Goal: Transaction & Acquisition: Purchase product/service

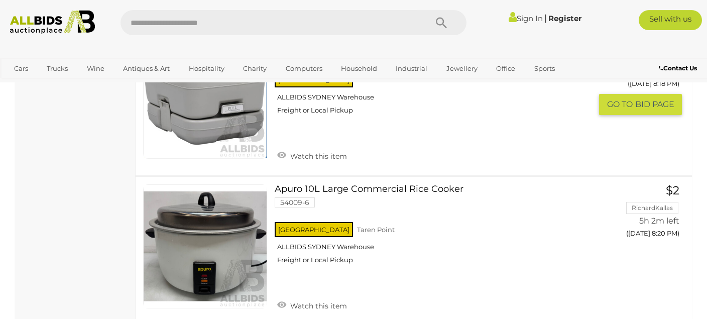
scroll to position [7533, 0]
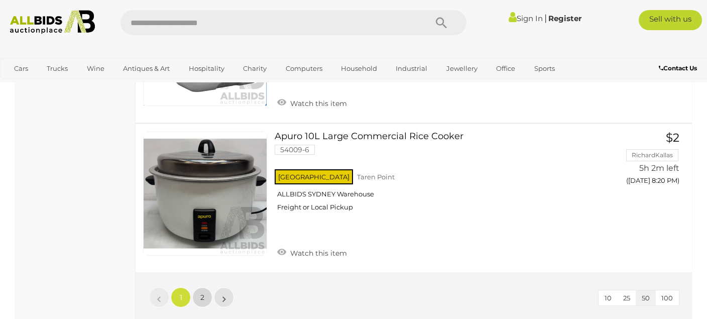
click at [200, 294] on link "2" at bounding box center [202, 297] width 20 height 20
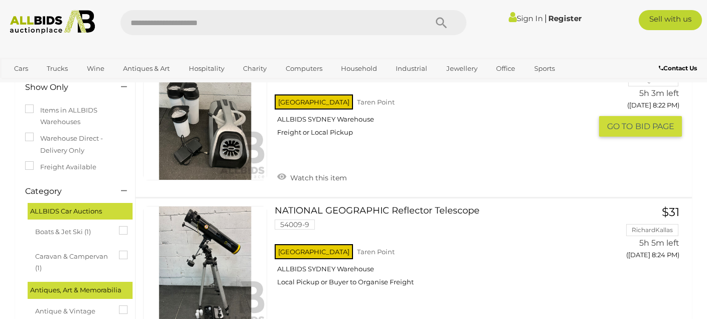
scroll to position [317, 0]
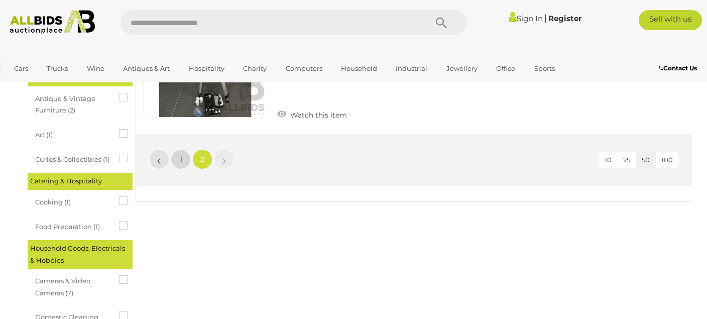
click at [178, 160] on link "1" at bounding box center [181, 159] width 20 height 20
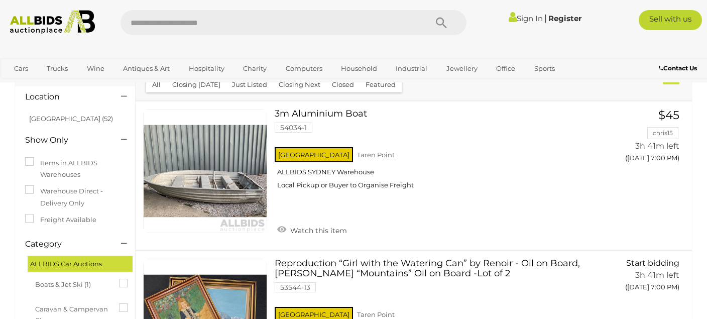
scroll to position [4331, 0]
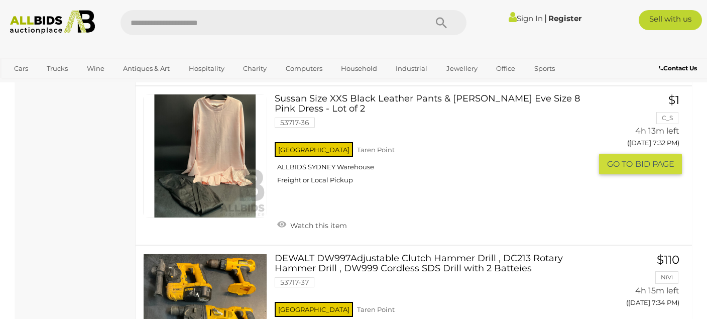
drag, startPoint x: 399, startPoint y: 150, endPoint x: 403, endPoint y: 142, distance: 9.2
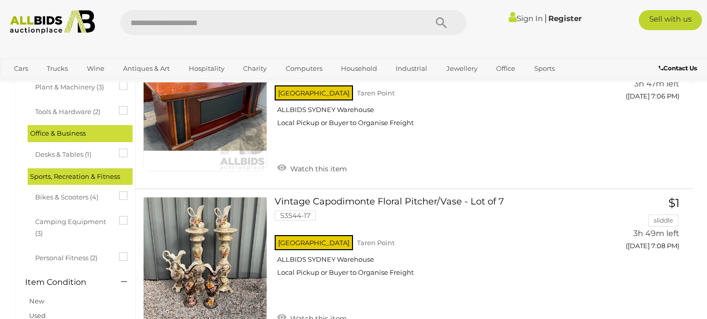
scroll to position [617, 0]
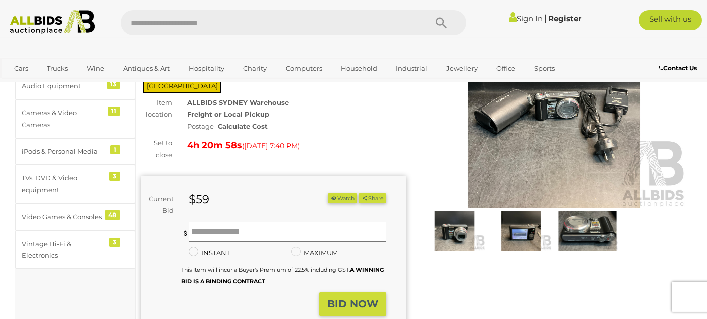
scroll to position [106, 0]
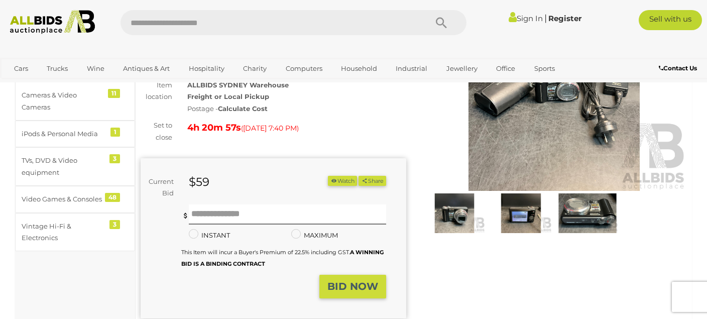
click at [523, 216] on img at bounding box center [520, 213] width 61 height 40
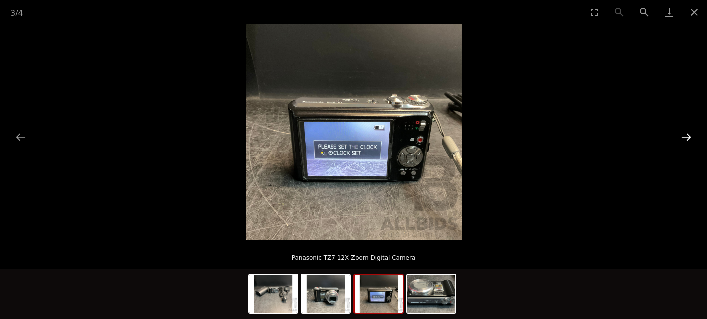
click at [687, 138] on button "Next slide" at bounding box center [686, 137] width 21 height 20
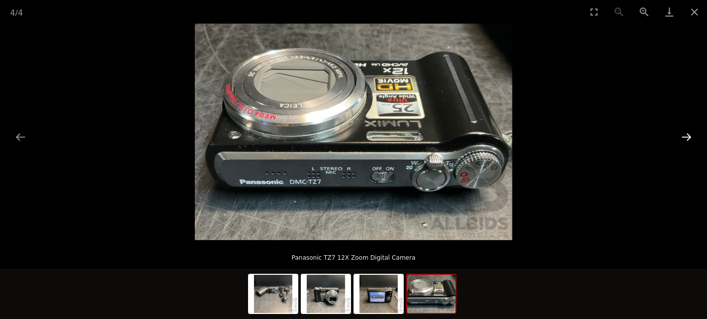
click at [688, 135] on button "Next slide" at bounding box center [686, 137] width 21 height 20
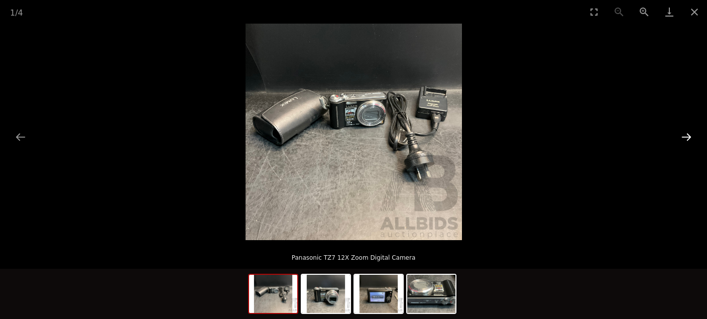
click at [688, 135] on button "Next slide" at bounding box center [686, 137] width 21 height 20
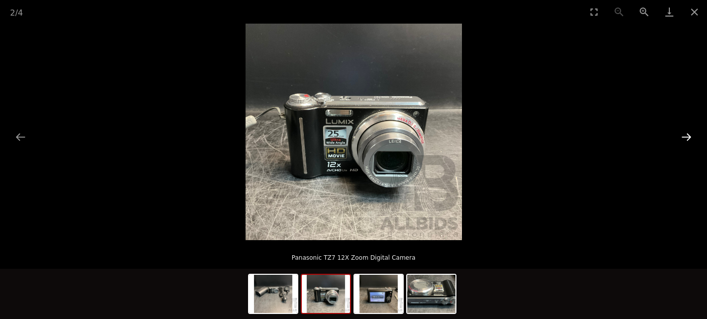
click at [694, 134] on button "Next slide" at bounding box center [686, 137] width 21 height 20
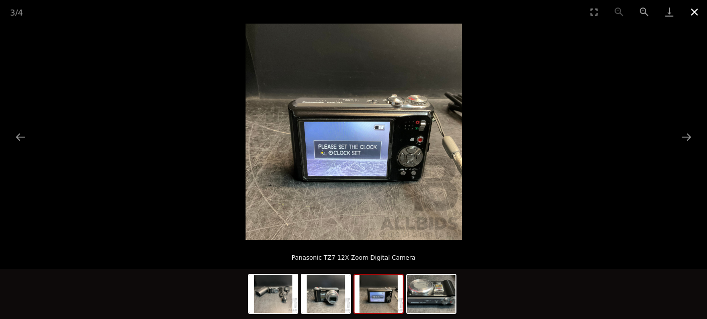
click at [676, 127] on button "Next slide" at bounding box center [686, 137] width 21 height 20
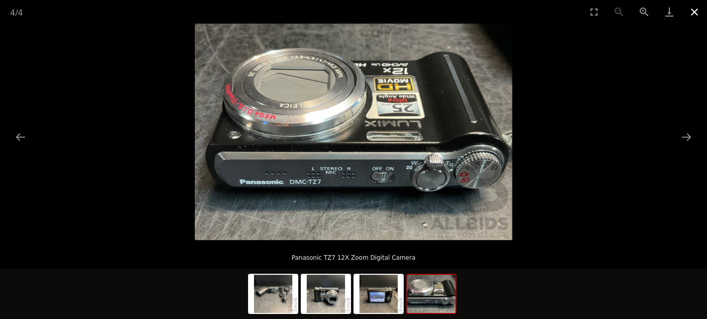
click at [676, 127] on button "Next slide" at bounding box center [686, 137] width 21 height 20
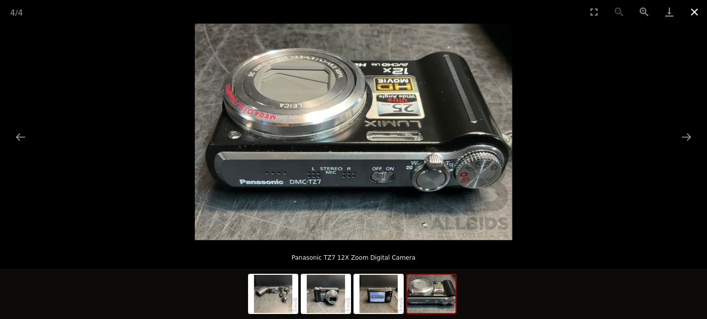
click at [676, 127] on button "Next slide" at bounding box center [686, 137] width 21 height 20
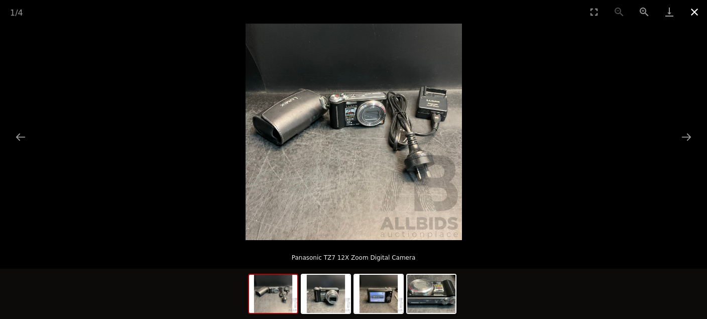
click at [676, 127] on button "Next slide" at bounding box center [686, 137] width 21 height 20
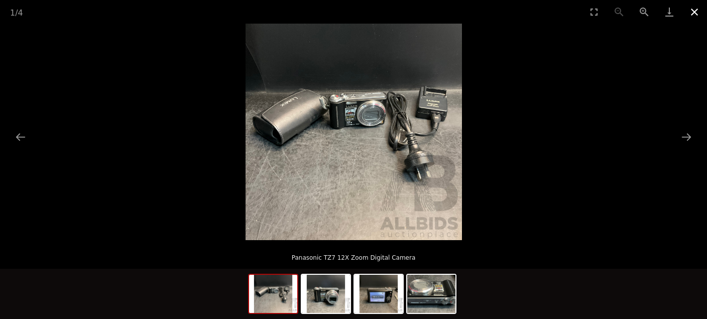
click at [682, 0] on button "Close gallery" at bounding box center [694, 12] width 25 height 24
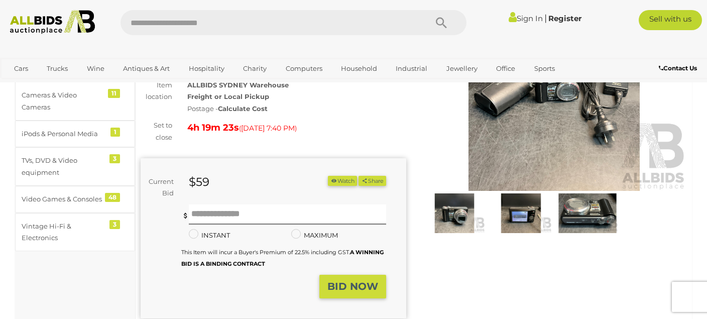
click at [682, 0] on button "Close gallery" at bounding box center [694, 12] width 25 height 24
click at [689, 11] on button "Close gallery" at bounding box center [694, 12] width 25 height 24
click at [682, 0] on button "Close gallery" at bounding box center [694, 12] width 25 height 24
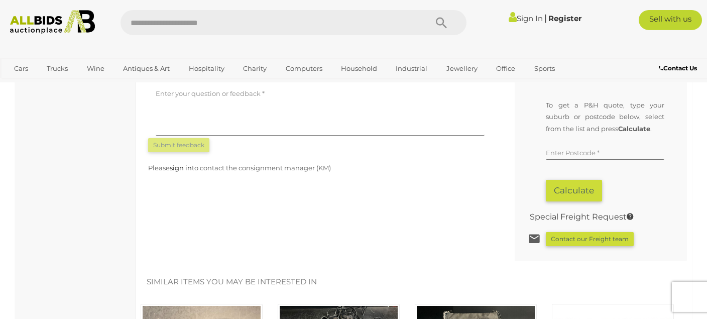
scroll to position [689, 0]
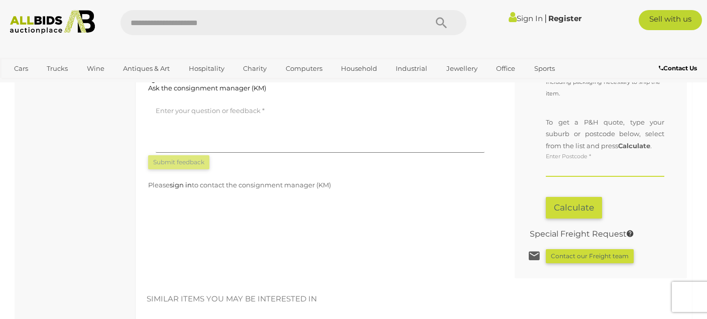
click at [566, 162] on input "text" at bounding box center [605, 169] width 119 height 15
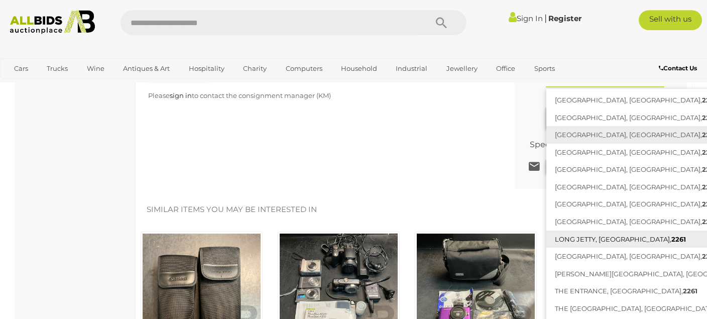
scroll to position [796, 0]
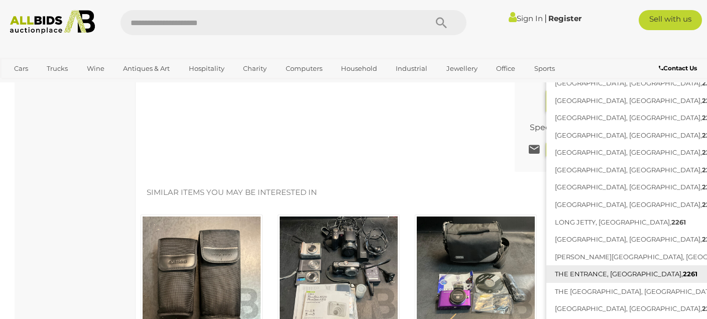
click at [585, 265] on link "THE ENTRANCE, NSW, 2261" at bounding box center [665, 274] width 236 height 18
type input "**********"
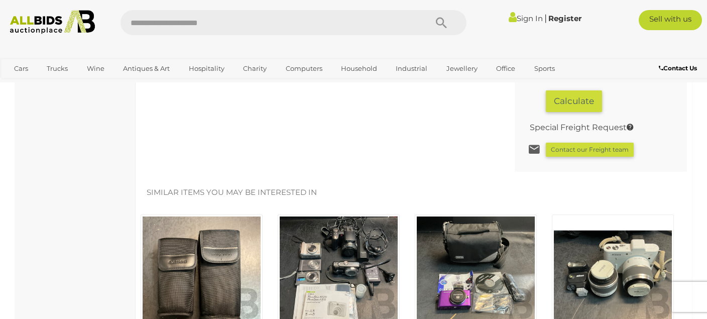
click at [588, 90] on button "Calculate" at bounding box center [574, 101] width 56 height 22
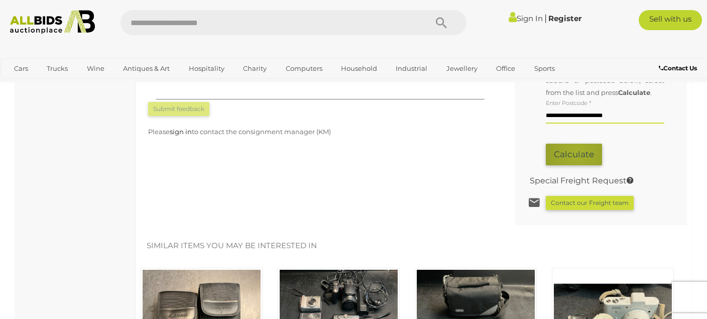
click at [578, 144] on button "Calculate" at bounding box center [574, 155] width 56 height 22
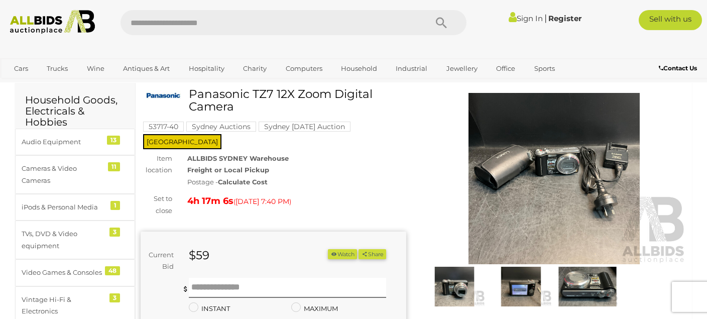
scroll to position [53, 0]
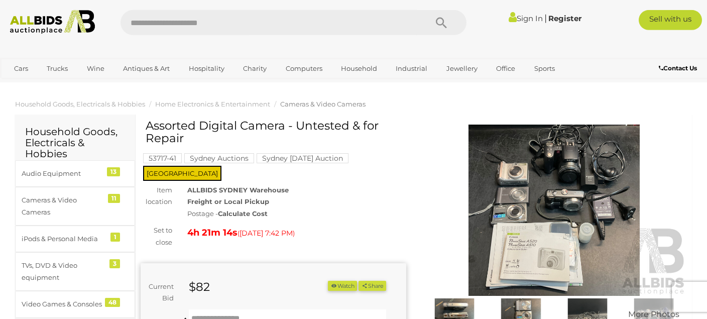
scroll to position [53, 0]
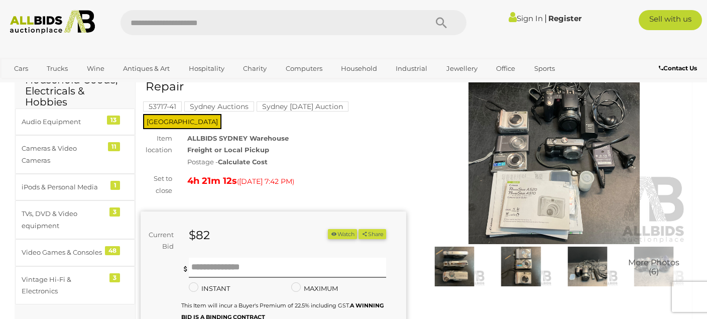
click at [513, 175] on img at bounding box center [555, 158] width 266 height 171
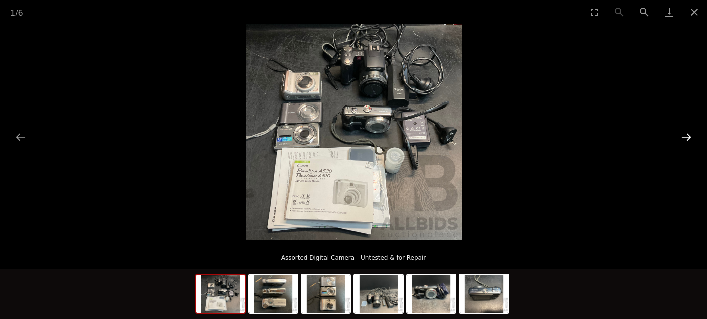
click at [691, 137] on button "Next slide" at bounding box center [686, 137] width 21 height 20
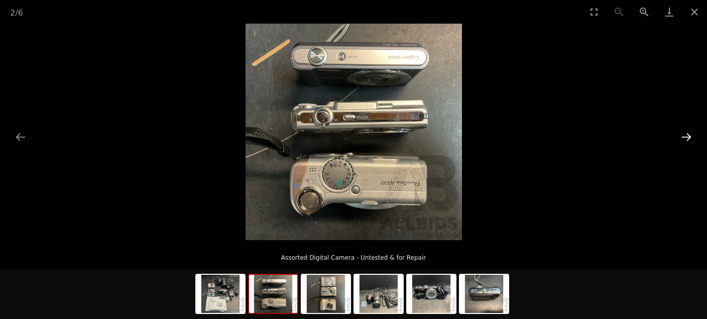
click at [691, 137] on button "Next slide" at bounding box center [686, 137] width 21 height 20
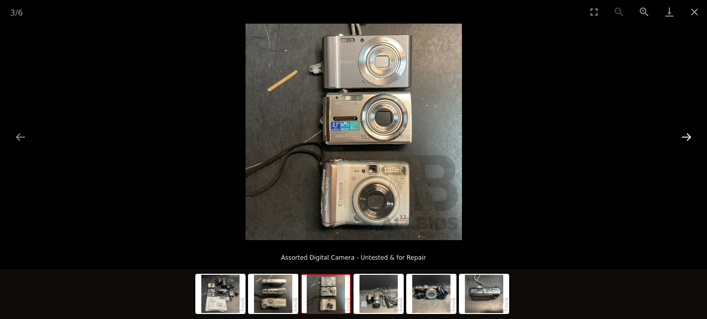
click at [689, 138] on button "Next slide" at bounding box center [686, 137] width 21 height 20
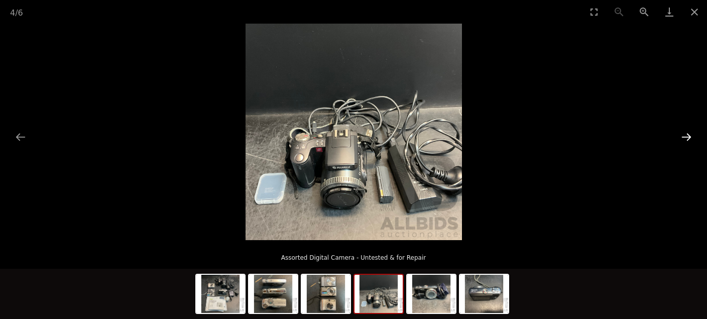
click at [689, 138] on button "Next slide" at bounding box center [686, 137] width 21 height 20
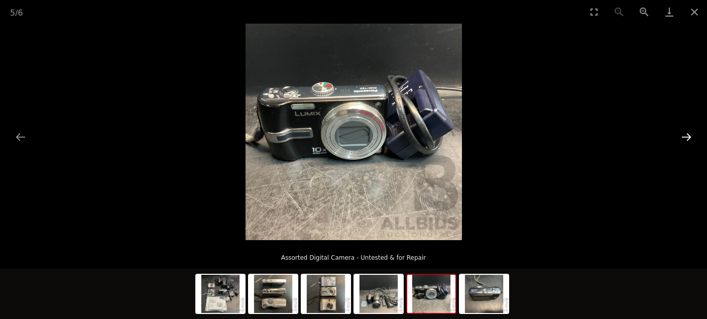
click at [689, 138] on button "Next slide" at bounding box center [686, 137] width 21 height 20
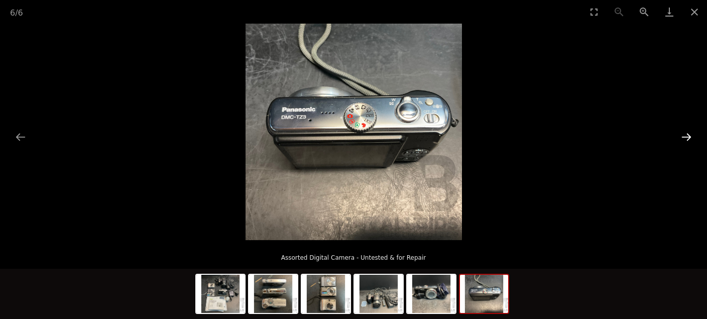
click at [689, 138] on button "Next slide" at bounding box center [686, 137] width 21 height 20
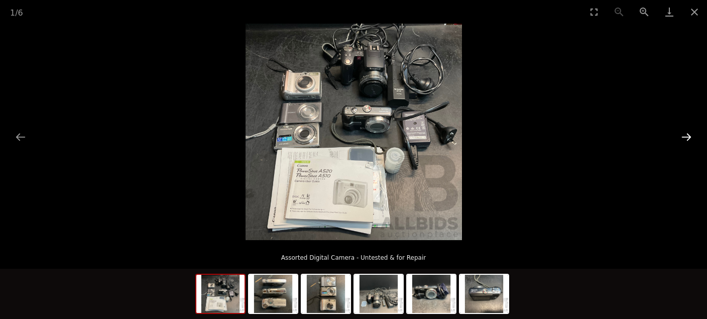
click at [689, 138] on button "Next slide" at bounding box center [686, 137] width 21 height 20
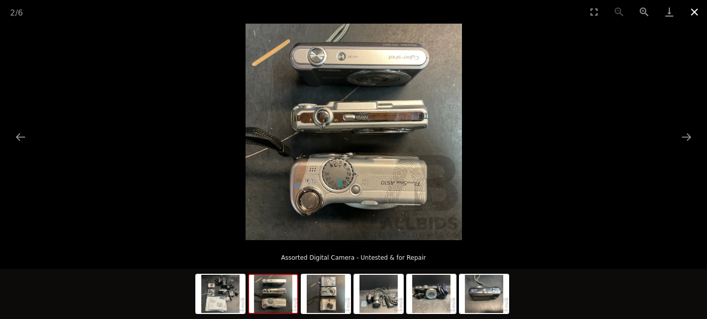
click at [697, 12] on button "Close gallery" at bounding box center [694, 12] width 25 height 24
